Goal: Ask a question

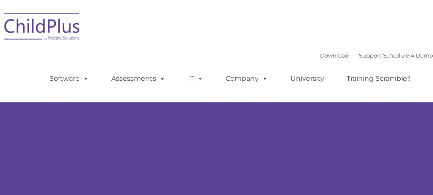
click at [133, 92] on ul "Software ChildPlus: The original and most widely-used Head Start data managemen…" at bounding box center [233, 79] width 401 height 34
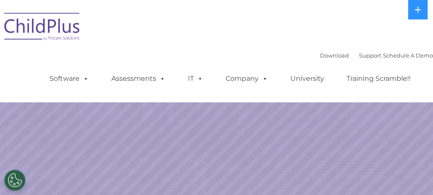
select select "MEDIUM"
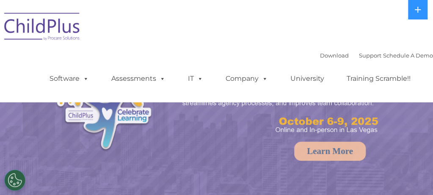
select select "MEDIUM"
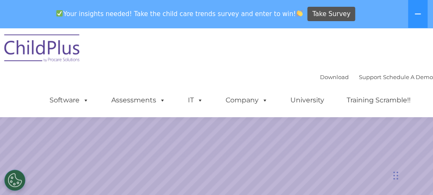
scroll to position [137, 0]
